Goal: Task Accomplishment & Management: Use online tool/utility

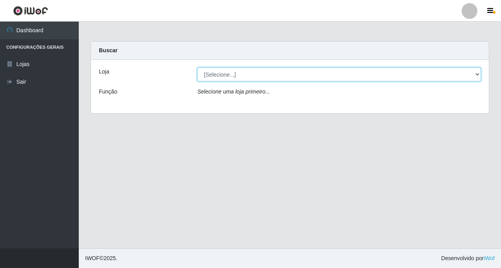
click at [479, 75] on select "[Selecione...] Rede Fácil Construção" at bounding box center [338, 75] width 283 height 14
select select "318"
click at [197, 68] on select "[Selecione...] Rede Fácil Construção" at bounding box center [338, 75] width 283 height 14
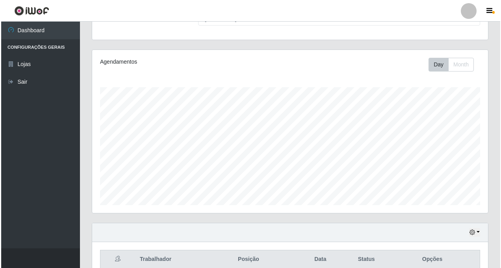
scroll to position [196, 0]
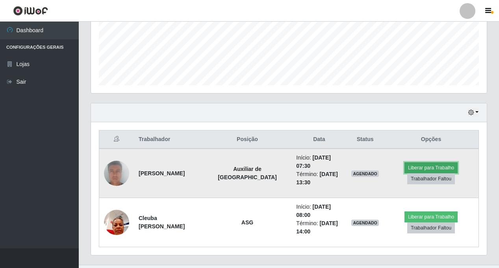
click at [423, 163] on button "Liberar para Trabalho" at bounding box center [430, 168] width 53 height 11
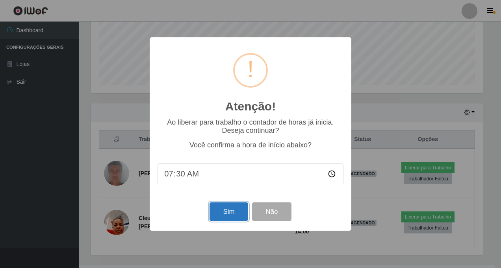
click at [226, 210] on button "Sim" at bounding box center [228, 212] width 38 height 18
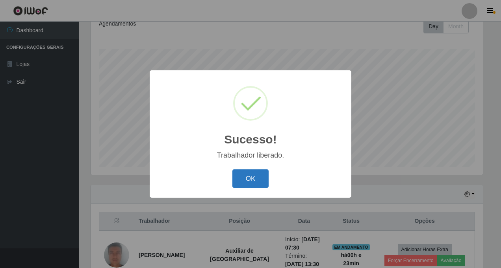
click at [253, 176] on button "OK" at bounding box center [250, 179] width 37 height 18
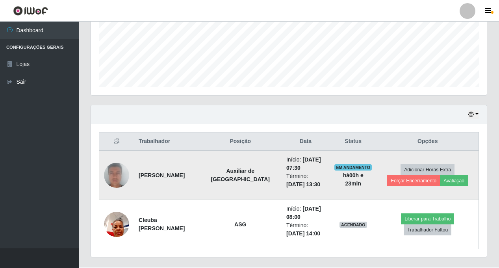
scroll to position [213, 0]
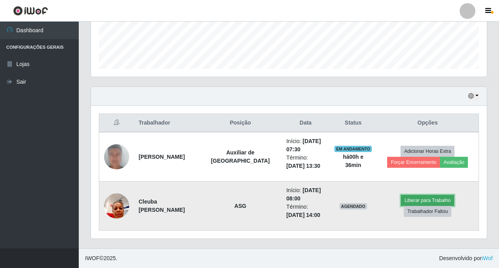
click at [401, 206] on button "Liberar para Trabalho" at bounding box center [427, 200] width 53 height 11
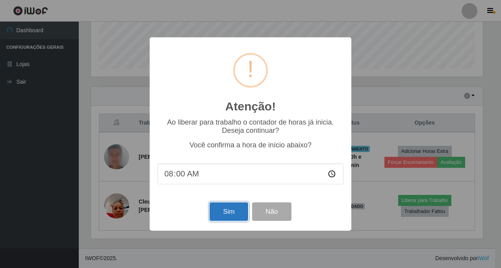
click at [222, 213] on button "Sim" at bounding box center [228, 212] width 38 height 18
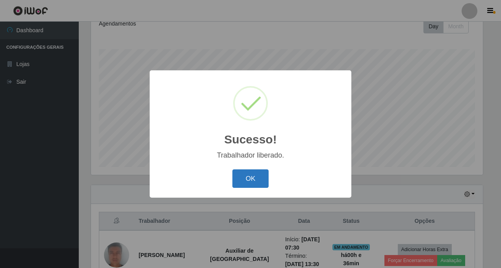
click at [253, 183] on button "OK" at bounding box center [250, 179] width 37 height 18
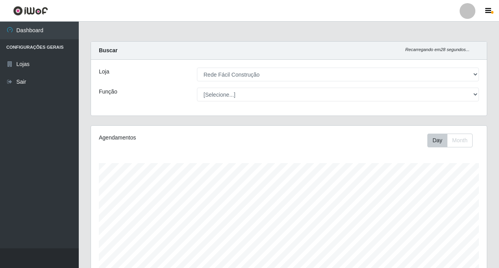
scroll to position [213, 0]
